Goal: Task Accomplishment & Management: Manage account settings

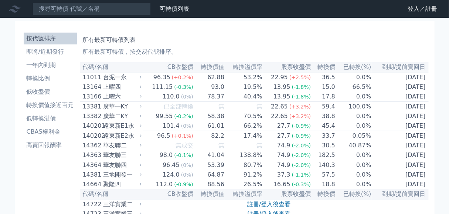
click at [0, 0] on icon at bounding box center [0, 0] width 0 height 0
click at [0, 0] on link "登入／註冊" at bounding box center [0, 0] width 0 height 0
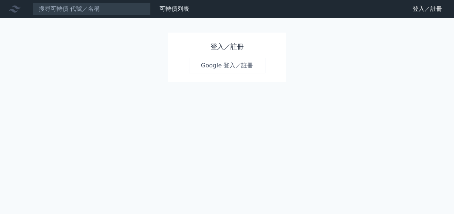
click at [242, 73] on link "Google 登入／註冊" at bounding box center [227, 66] width 77 height 16
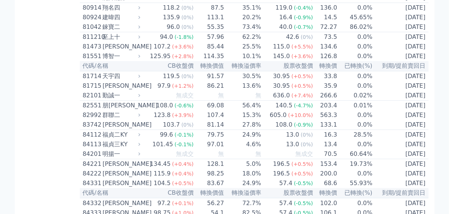
scroll to position [3814, 0]
